Goal: Subscribe to service/newsletter

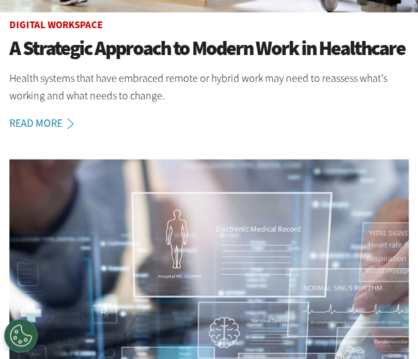
scroll to position [485, 0]
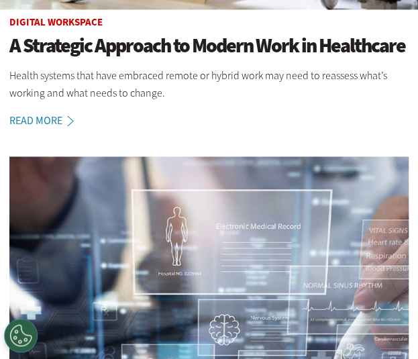
click at [292, 120] on article "Digital Workspace A Strategic Approach to Modern Work in Healthcare Health syst…" at bounding box center [209, 73] width 426 height 112
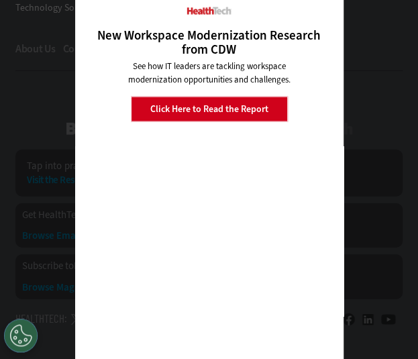
scroll to position [3367, 0]
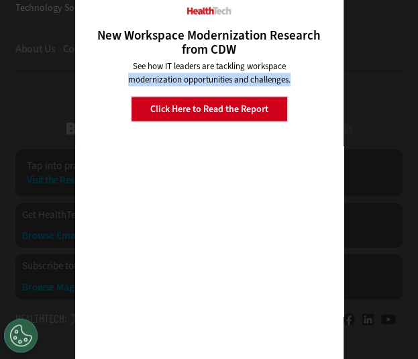
drag, startPoint x: 277, startPoint y: 91, endPoint x: 330, endPoint y: 58, distance: 61.7
click at [330, 58] on div "New Workspace Modernization Research from CDW See how IT leaders are tackling w…" at bounding box center [209, 187] width 248 height 363
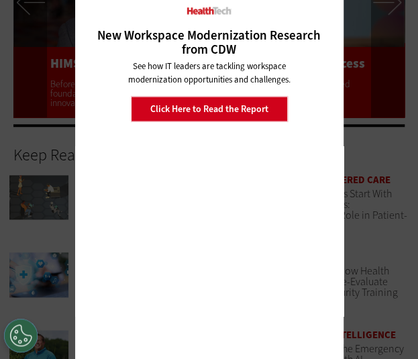
scroll to position [2636, 0]
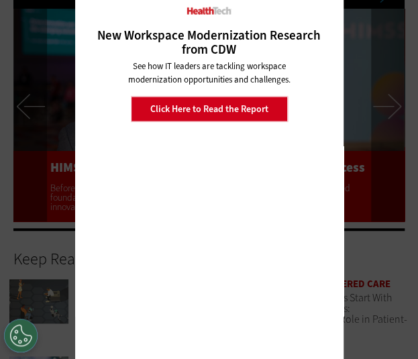
click at [271, 115] on link "Click Here to Read the Report" at bounding box center [209, 108] width 157 height 25
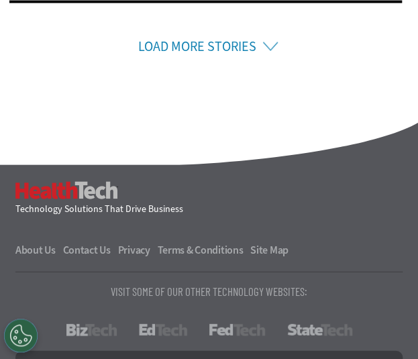
scroll to position [3401, 0]
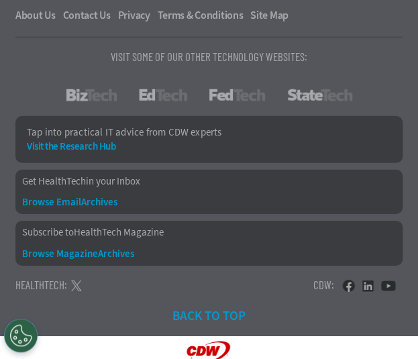
click at [81, 178] on link "Get HealthTech in your Inbox" at bounding box center [208, 181] width 373 height 10
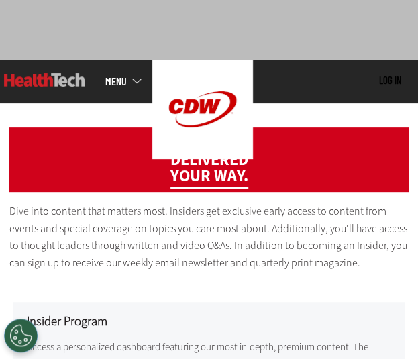
scroll to position [999, 0]
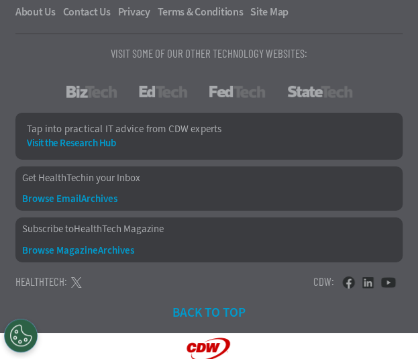
click at [147, 234] on link "Subscribe to HealthTech Magazine" at bounding box center [208, 229] width 373 height 10
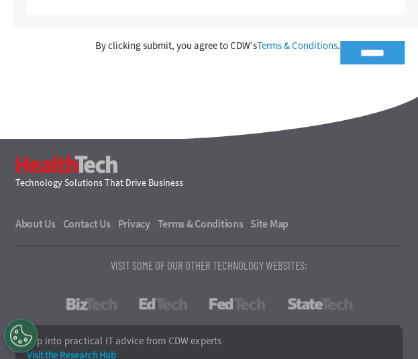
scroll to position [1473, 0]
